Goal: Use online tool/utility: Use online tool/utility

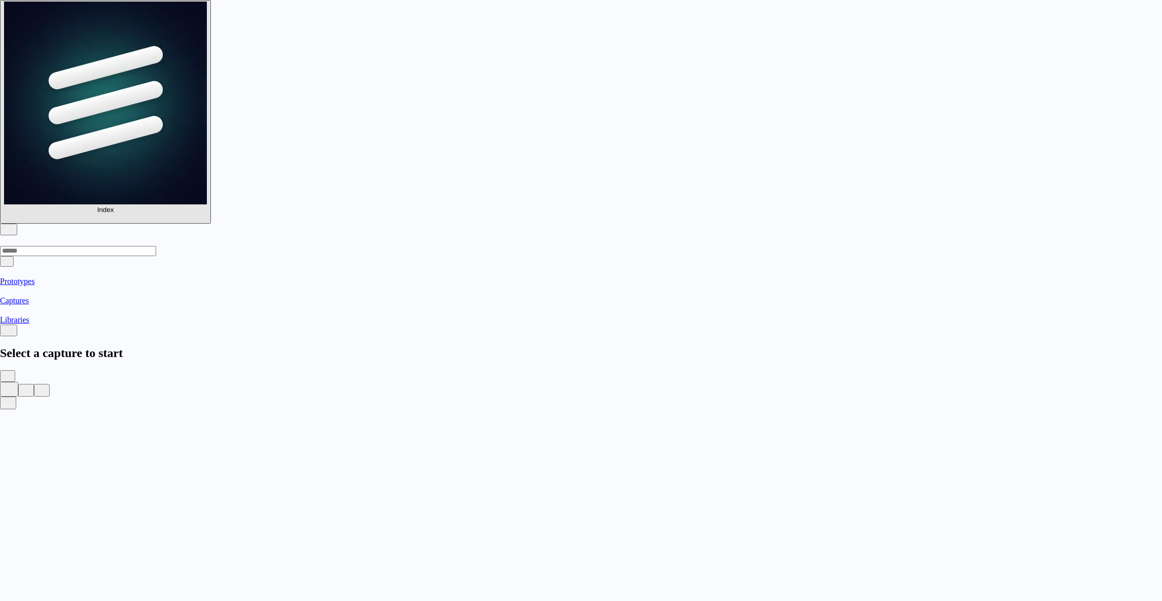
click at [312, 370] on div at bounding box center [581, 370] width 1162 height 0
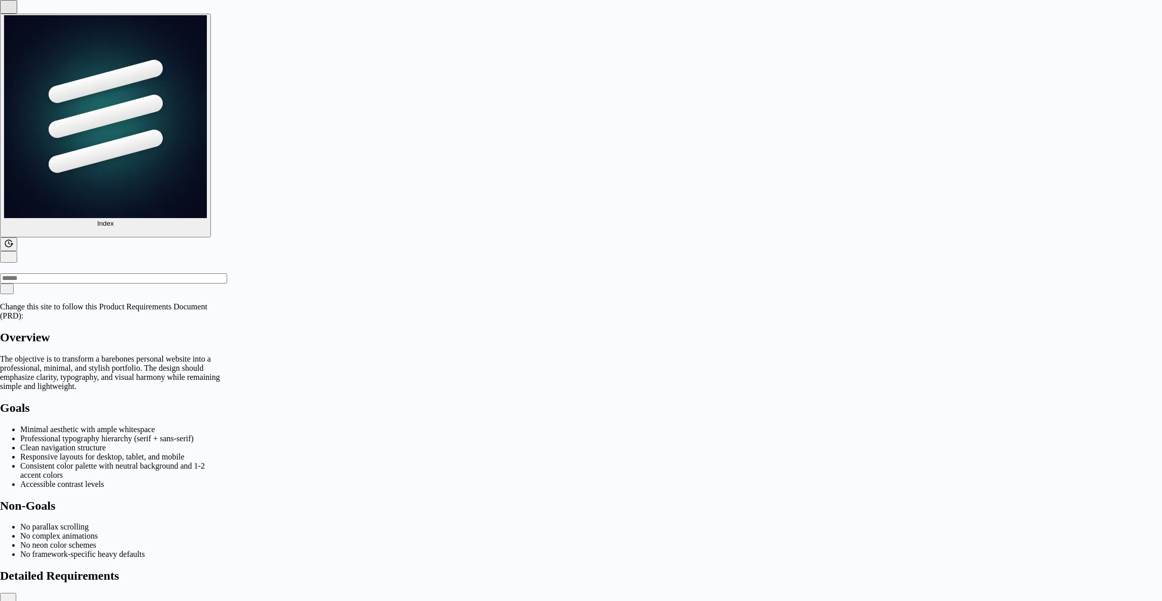
type input "**********"
drag, startPoint x: 130, startPoint y: 245, endPoint x: 121, endPoint y: 445, distance: 199.5
click at [121, 445] on div "Change this site to follow this Product Requirements Document (PRD): Overview T…" at bounding box center [111, 483] width 223 height 363
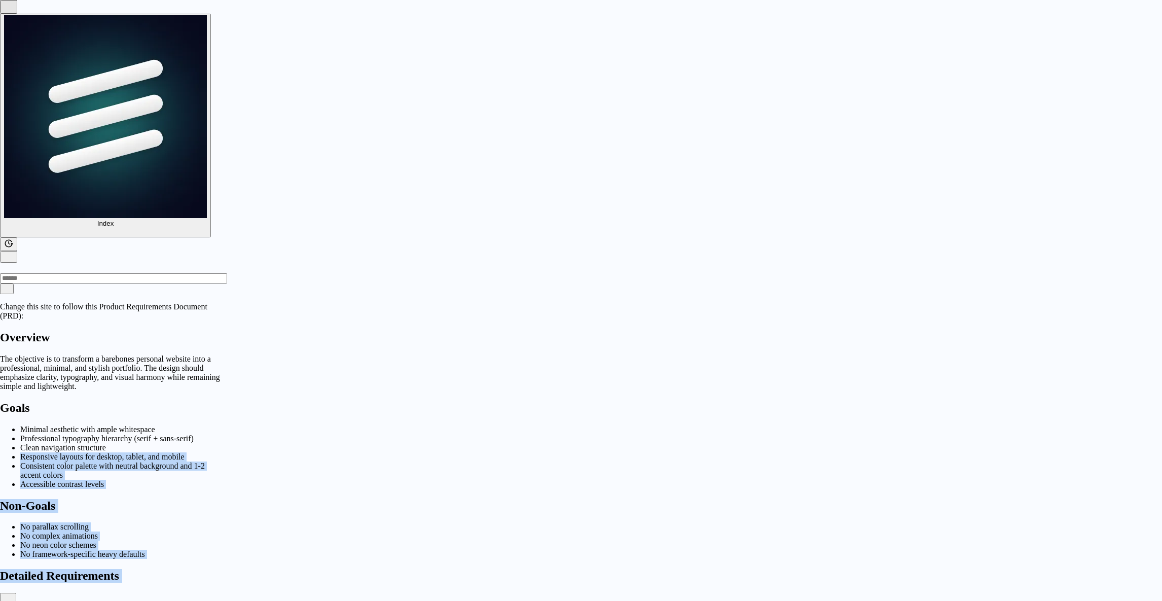
click at [121, 445] on div "Change this site to follow this Product Requirements Document (PRD): Overview T…" at bounding box center [111, 483] width 223 height 363
drag, startPoint x: 121, startPoint y: 445, endPoint x: 121, endPoint y: 267, distance: 178.0
click at [121, 302] on div "Change this site to follow this Product Requirements Document (PRD): Overview T…" at bounding box center [111, 483] width 223 height 363
click at [121, 462] on li "Consistent color palette with neutral background and 1-2 accent colors" at bounding box center [121, 471] width 203 height 18
drag, startPoint x: 121, startPoint y: 267, endPoint x: 86, endPoint y: 469, distance: 205.5
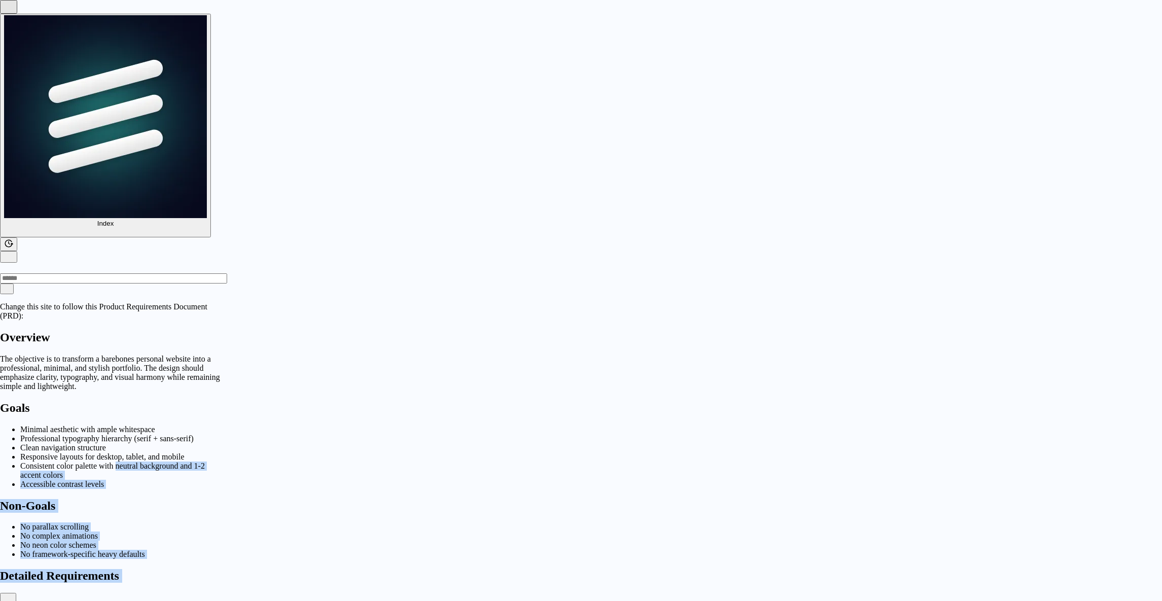
click at [86, 469] on div "Change this site to follow this Product Requirements Document (PRD): Overview T…" at bounding box center [111, 483] width 223 height 363
drag, startPoint x: 86, startPoint y: 469, endPoint x: 88, endPoint y: 181, distance: 288.1
click at [88, 302] on div "Change this site to follow this Product Requirements Document (PRD): Overview T…" at bounding box center [111, 483] width 223 height 363
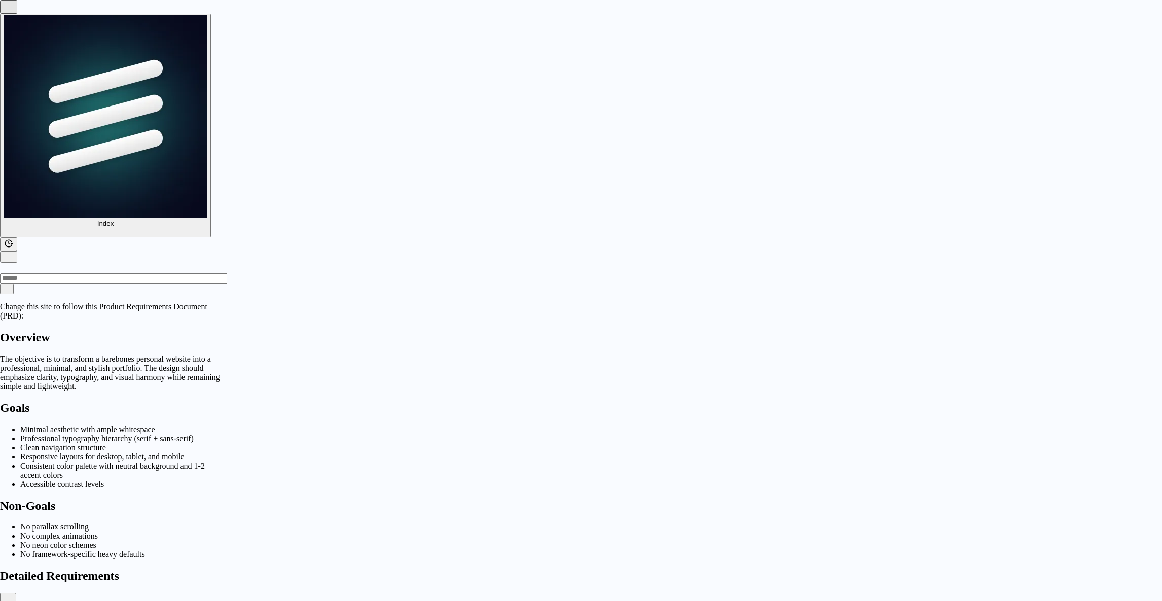
click at [88, 401] on h1 "Goals" at bounding box center [111, 408] width 223 height 14
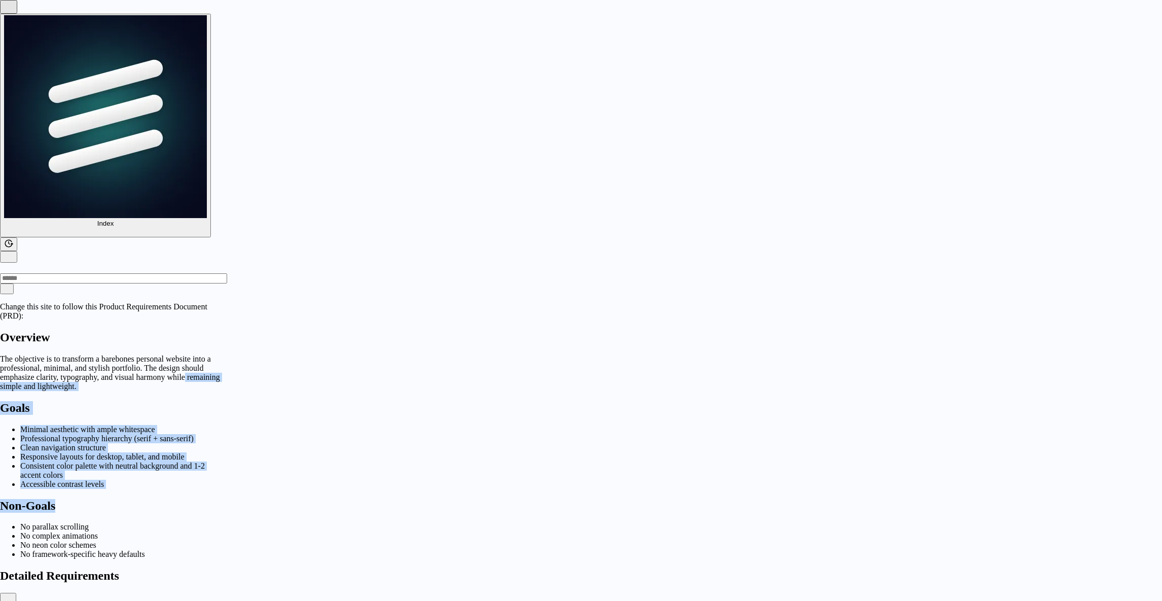
drag, startPoint x: 140, startPoint y: 170, endPoint x: 129, endPoint y: 340, distance: 170.3
click at [129, 340] on span "Change this site to follow this Product Requirements Document (PRD): Overview T…" at bounding box center [111, 442] width 223 height 280
click at [129, 532] on li "No complex animations" at bounding box center [121, 536] width 203 height 9
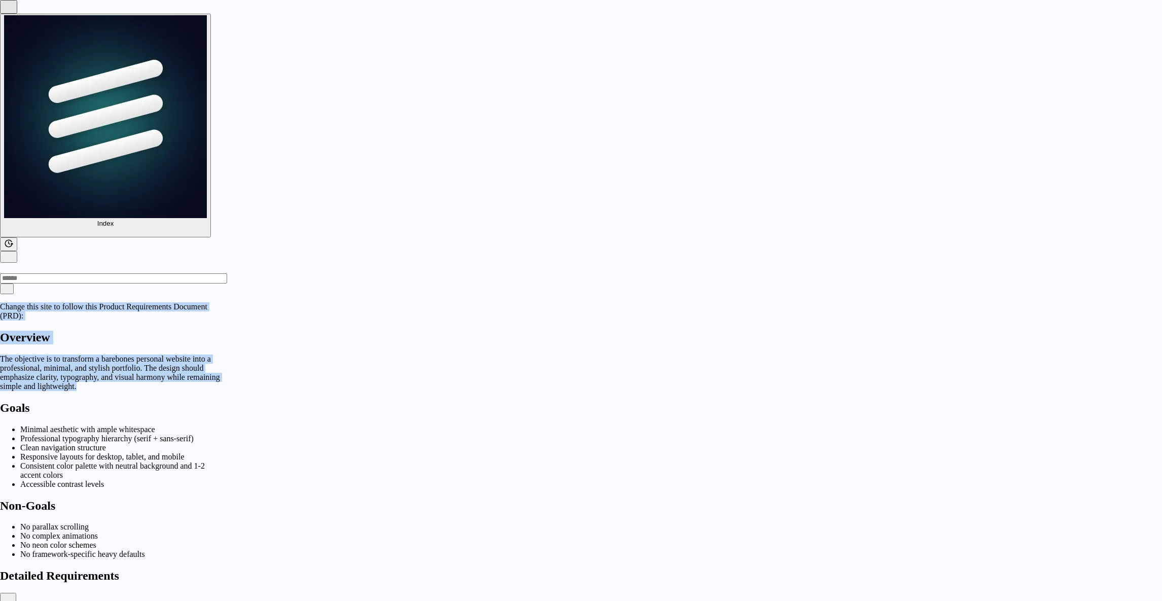
drag, startPoint x: 77, startPoint y: 63, endPoint x: 99, endPoint y: 165, distance: 104.5
click at [99, 302] on div "Change this site to follow this Product Requirements Document (PRD): Overview T…" at bounding box center [111, 597] width 223 height 591
click at [99, 355] on p "The objective is to transform a barebones personal website into a professional,…" at bounding box center [111, 373] width 223 height 37
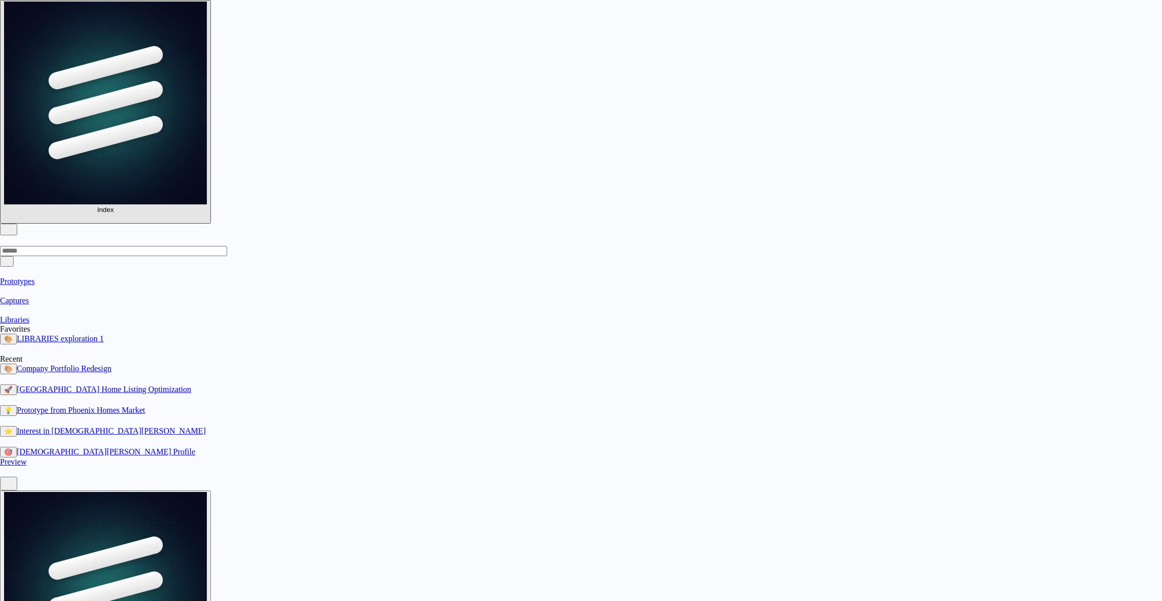
scroll to position [111, 0]
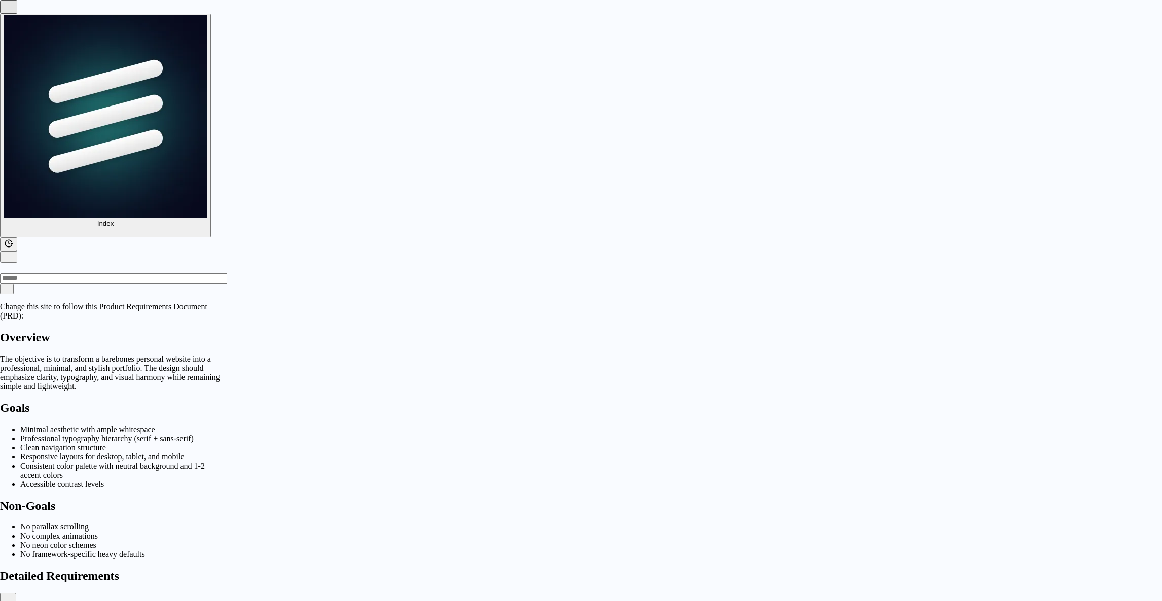
click at [17, 237] on button "button" at bounding box center [8, 244] width 17 height 14
click at [192, 600] on div "Version 2 Current" at bounding box center [581, 601] width 1162 height 0
